Goal: Task Accomplishment & Management: Complete application form

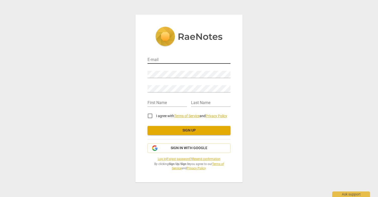
click at [167, 56] on input "email" at bounding box center [189, 59] width 83 height 7
type input "[EMAIL_ADDRESS][DOMAIN_NAME]"
type input "silvi"
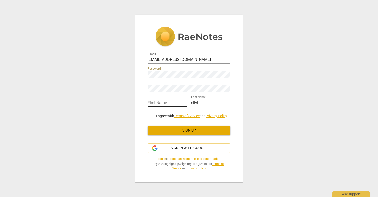
click at [166, 100] on input "text" at bounding box center [167, 102] width 39 height 7
type input "Silvi"
click at [201, 103] on input "silvi" at bounding box center [210, 102] width 39 height 7
type input "s"
type input "zahra"
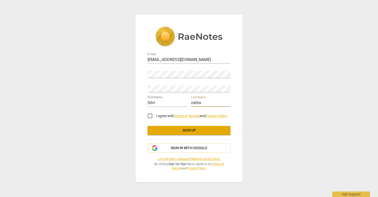
click at [149, 116] on input "I agree with Terms of Service and Privacy Policy" at bounding box center [150, 116] width 12 height 12
checkbox input "true"
click at [165, 84] on div "Retype Password" at bounding box center [189, 86] width 83 height 11
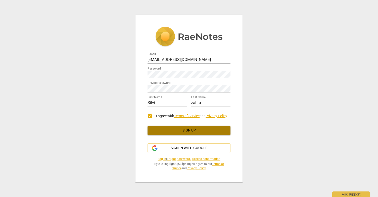
click at [181, 133] on button "Sign up" at bounding box center [189, 130] width 83 height 9
